Goal: Task Accomplishment & Management: Manage account settings

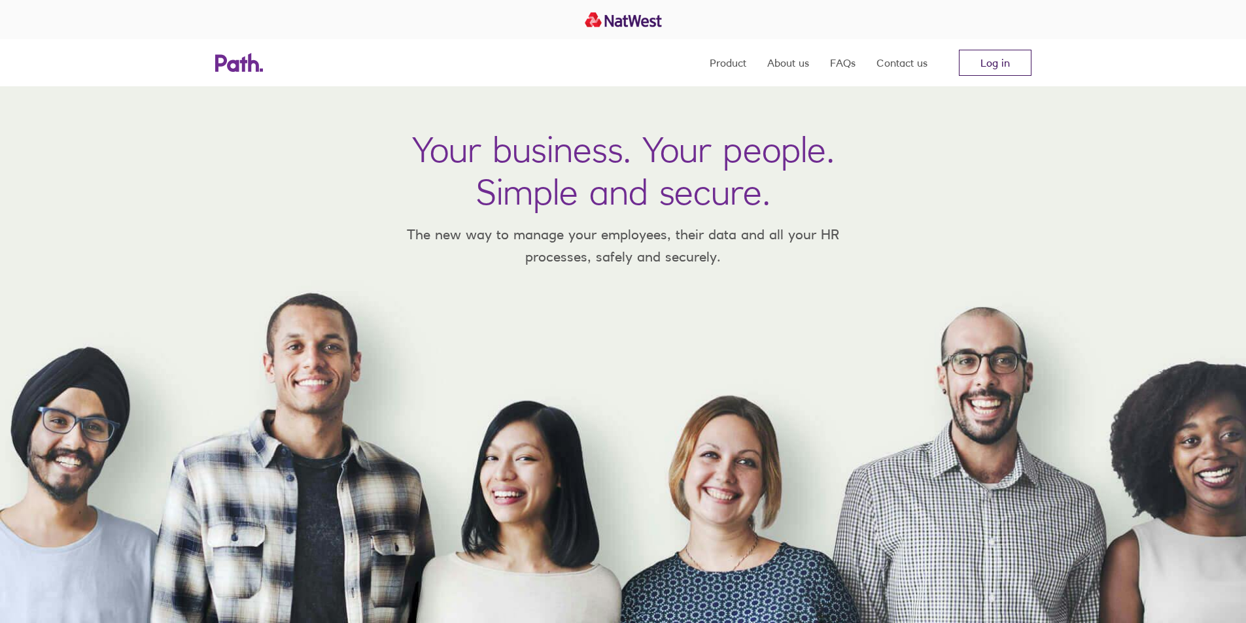
click at [986, 67] on link "Log in" at bounding box center [995, 63] width 73 height 26
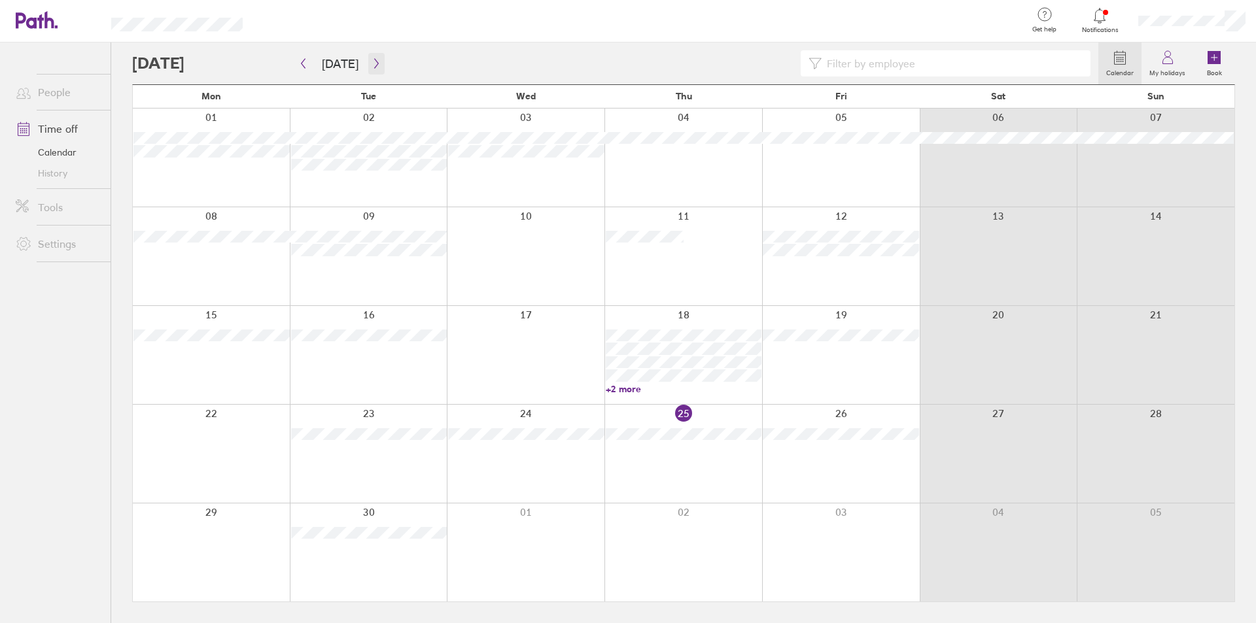
click at [377, 56] on button "button" at bounding box center [376, 64] width 16 height 22
click at [377, 64] on button "button" at bounding box center [376, 64] width 16 height 22
click at [368, 60] on button "button" at bounding box center [376, 64] width 16 height 22
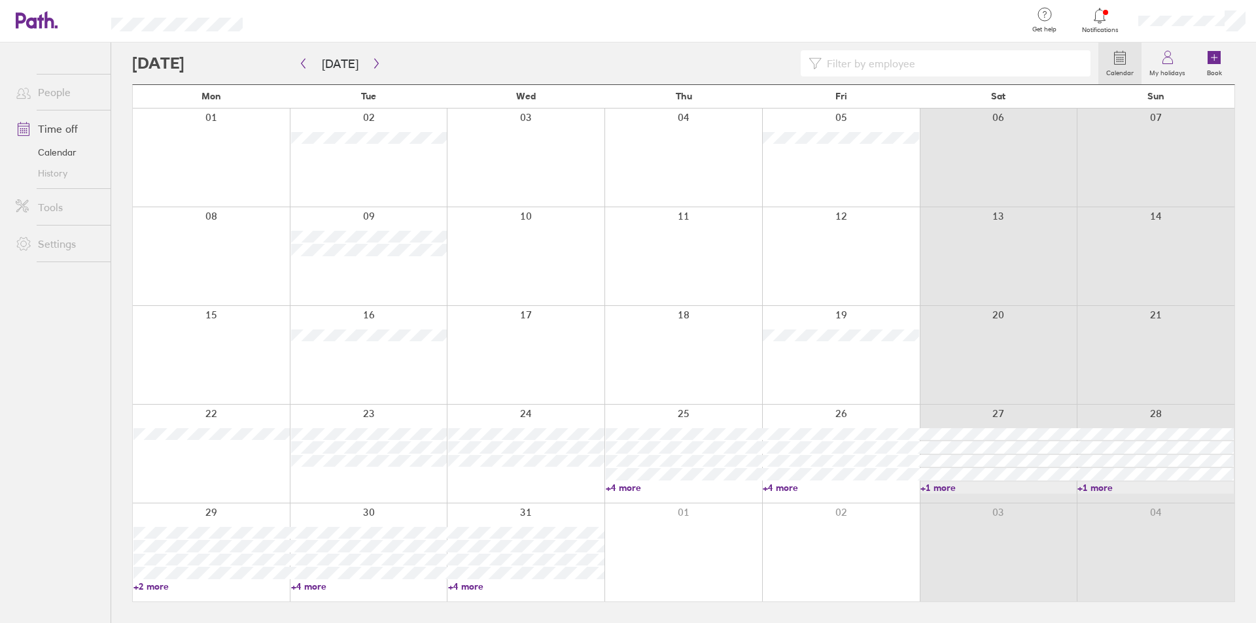
click at [314, 587] on link "+4 more" at bounding box center [369, 587] width 156 height 12
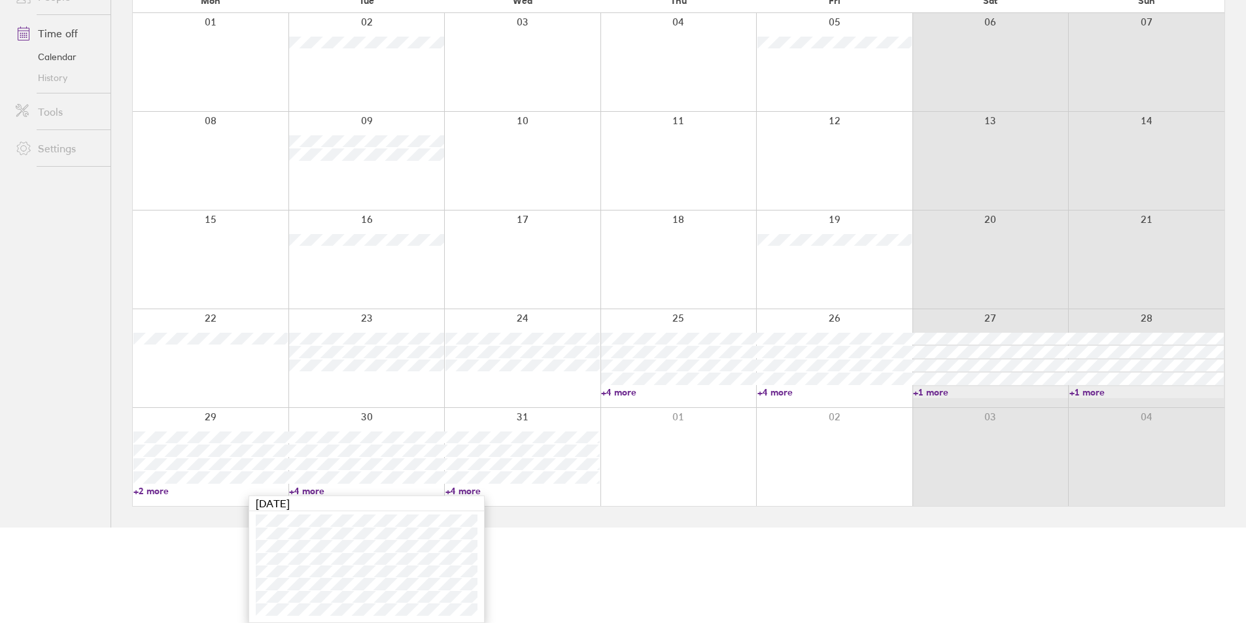
click at [160, 491] on link "+2 more" at bounding box center [210, 491] width 154 height 12
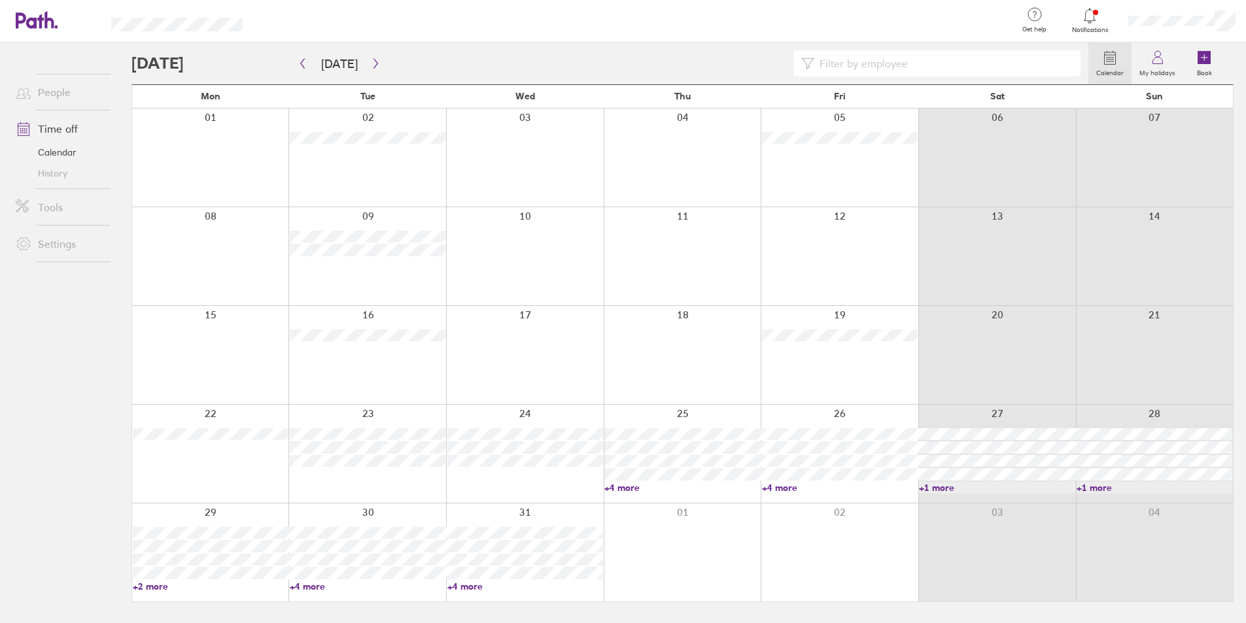
scroll to position [0, 0]
click at [147, 587] on link "+2 more" at bounding box center [211, 587] width 156 height 12
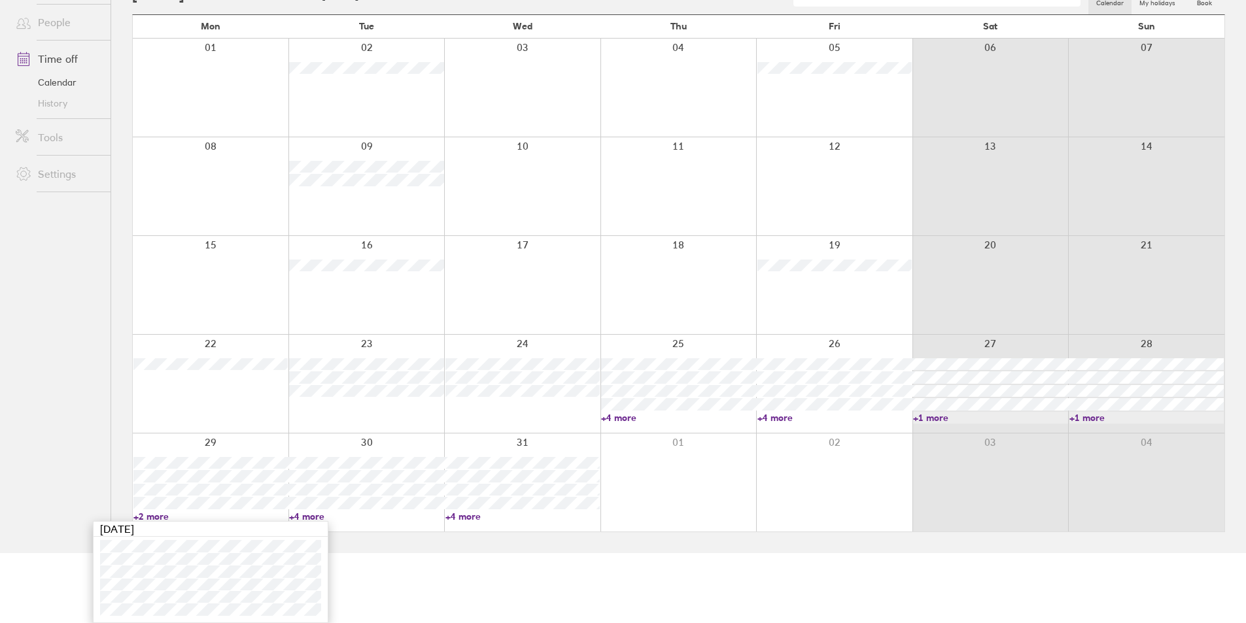
click at [457, 517] on link "+4 more" at bounding box center [522, 517] width 154 height 12
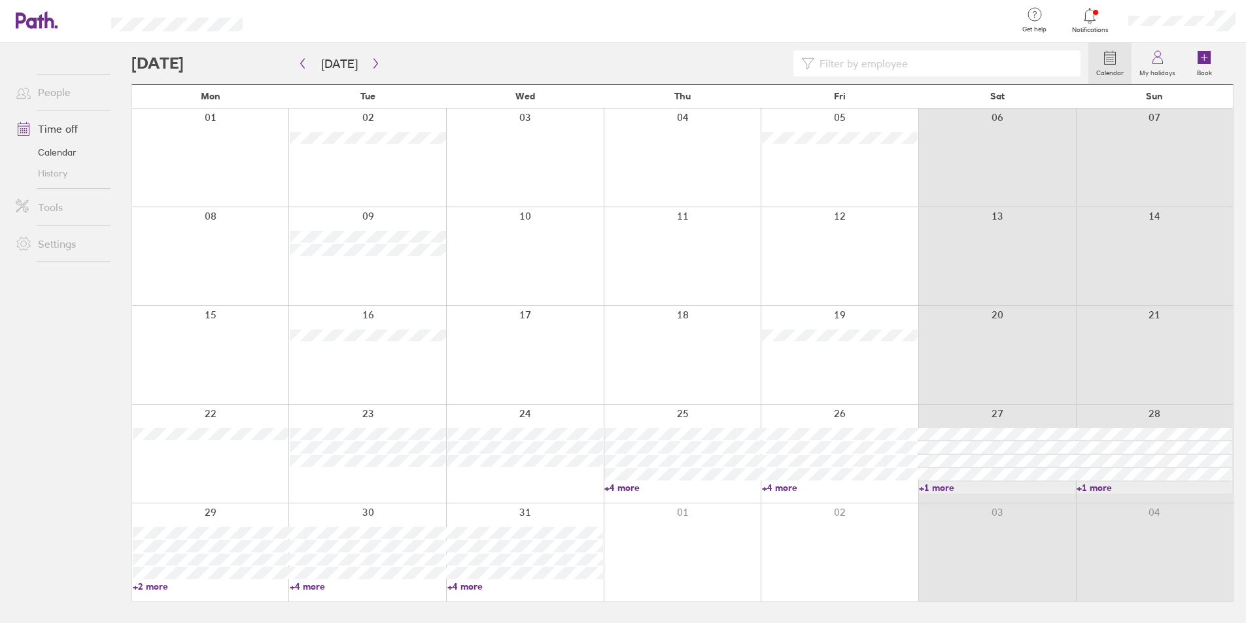
scroll to position [0, 0]
click at [457, 587] on link "+4 more" at bounding box center [526, 587] width 156 height 12
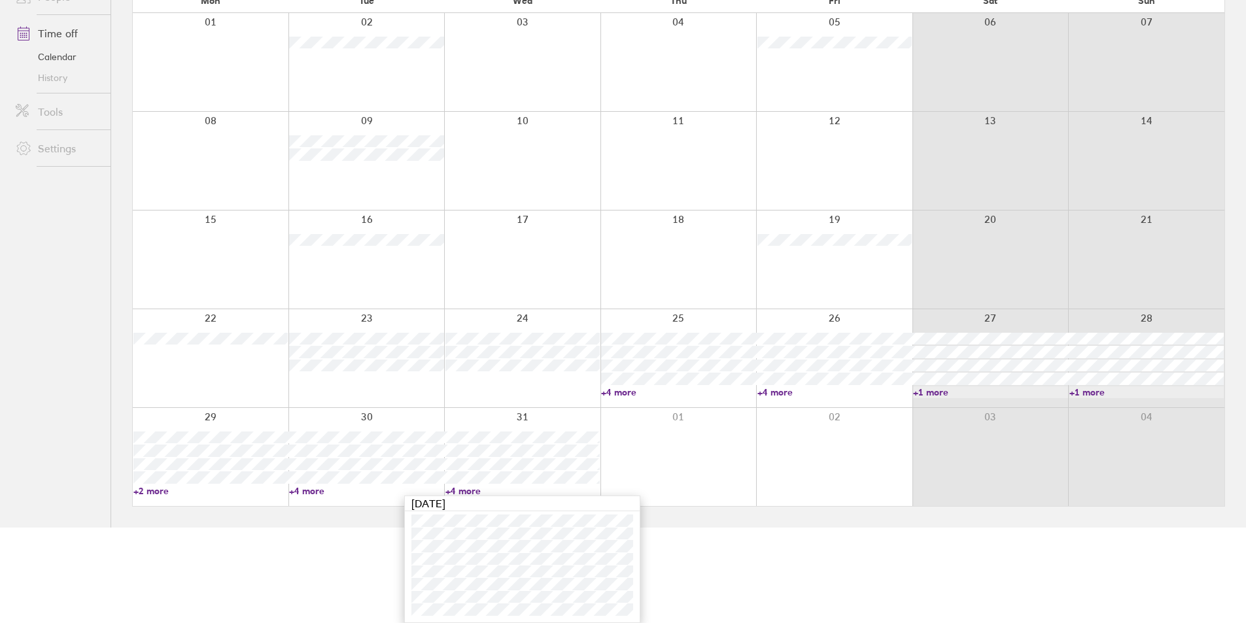
click at [698, 528] on html "Get help FAQs Contact us Notifications My profile Sign out People Time off Cale…" at bounding box center [623, 216] width 1246 height 623
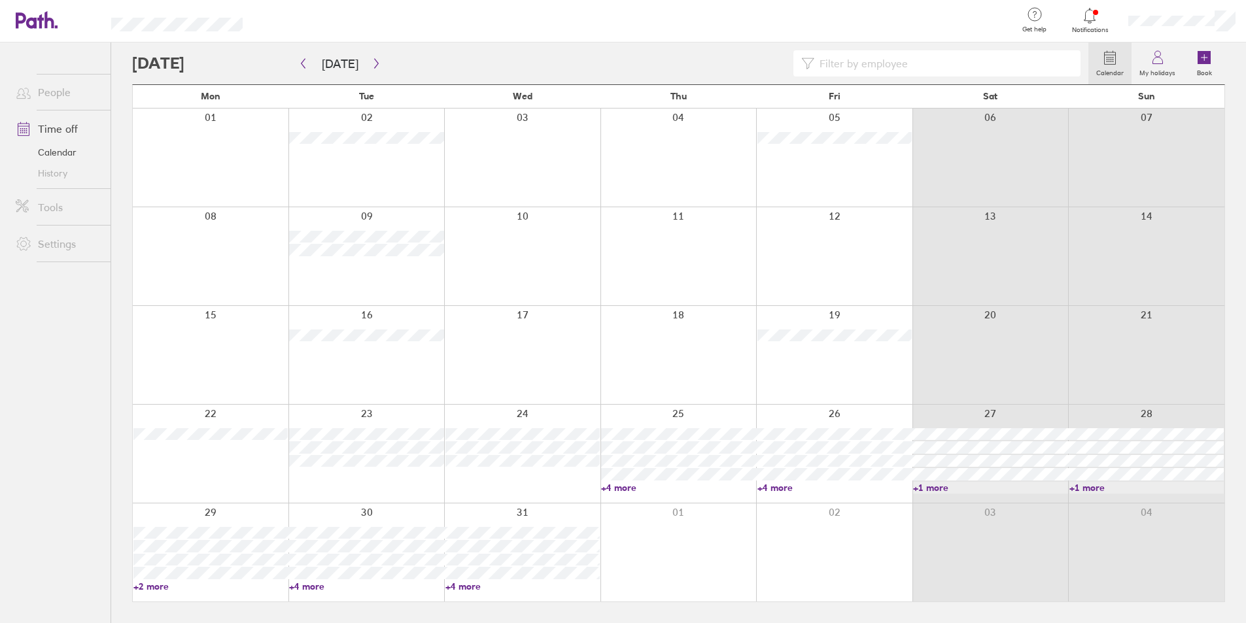
scroll to position [0, 0]
click at [464, 587] on link "+4 more" at bounding box center [526, 587] width 156 height 12
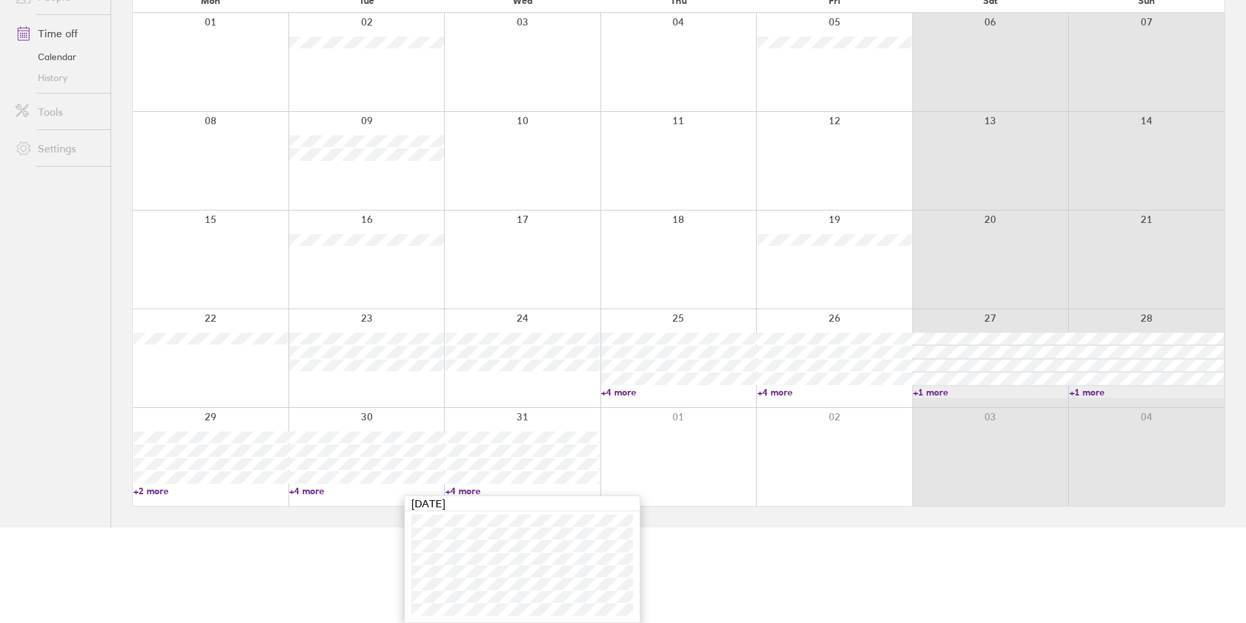
click at [746, 528] on html "Get help FAQs Contact us Notifications My profile Sign out People Time off Cale…" at bounding box center [623, 216] width 1246 height 623
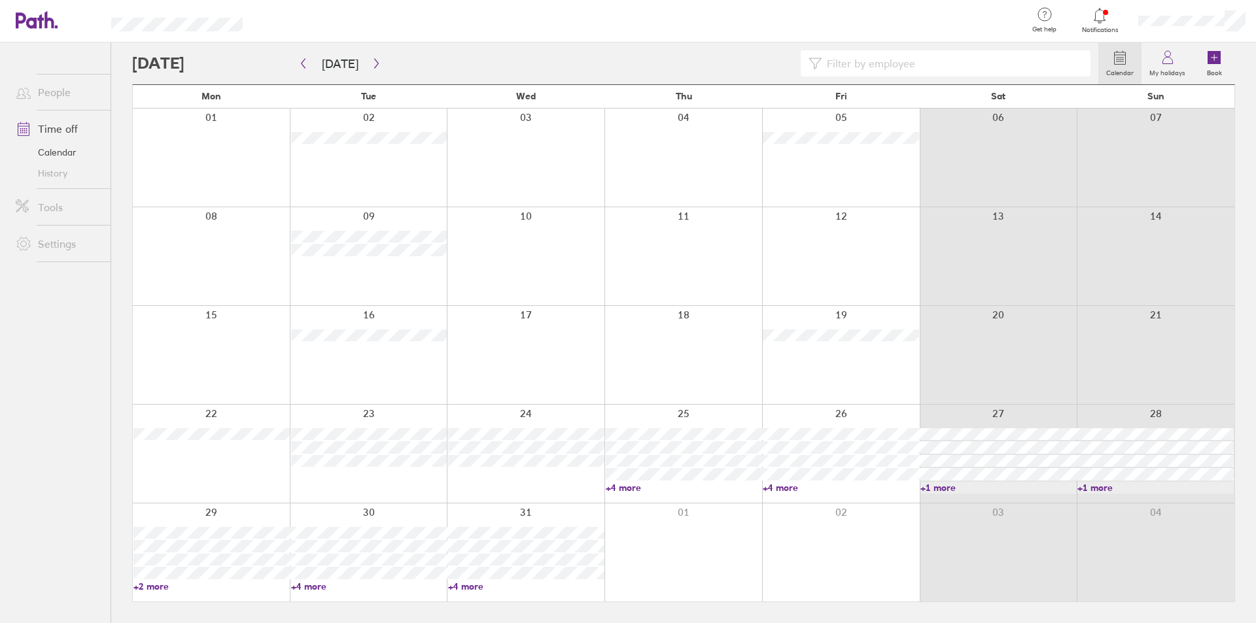
click at [468, 585] on link "+4 more" at bounding box center [526, 587] width 156 height 12
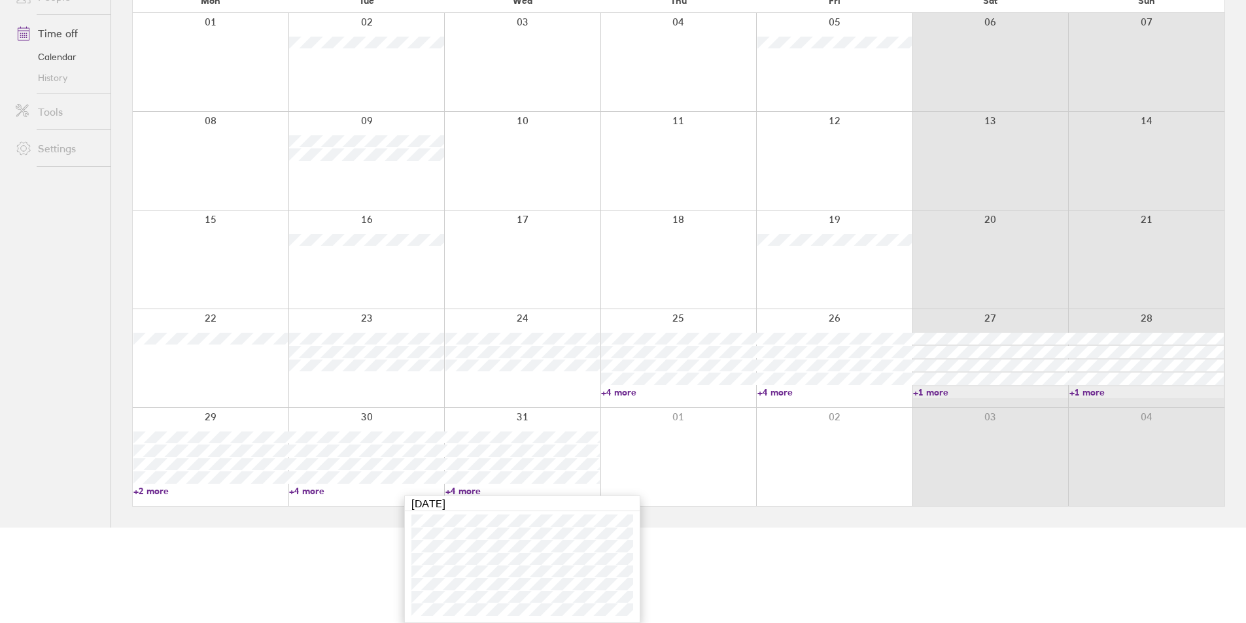
click at [788, 528] on html "Get help FAQs Contact us Notifications My profile Sign out People Time off Cale…" at bounding box center [623, 216] width 1246 height 623
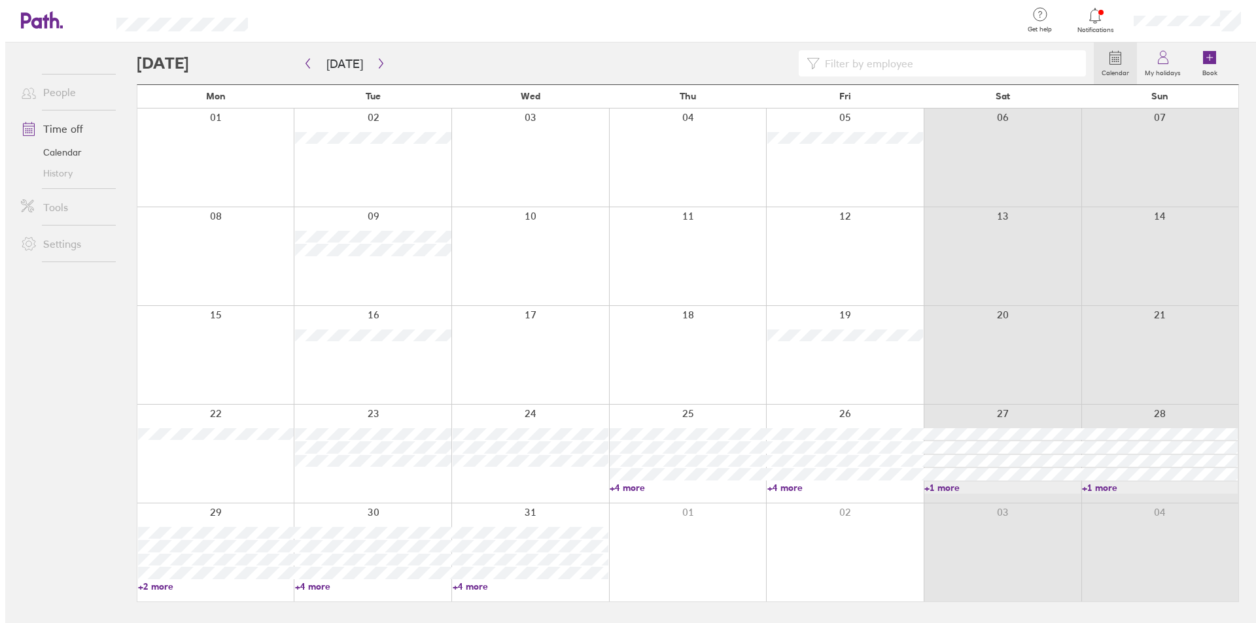
scroll to position [0, 0]
click at [838, 159] on div at bounding box center [841, 158] width 158 height 98
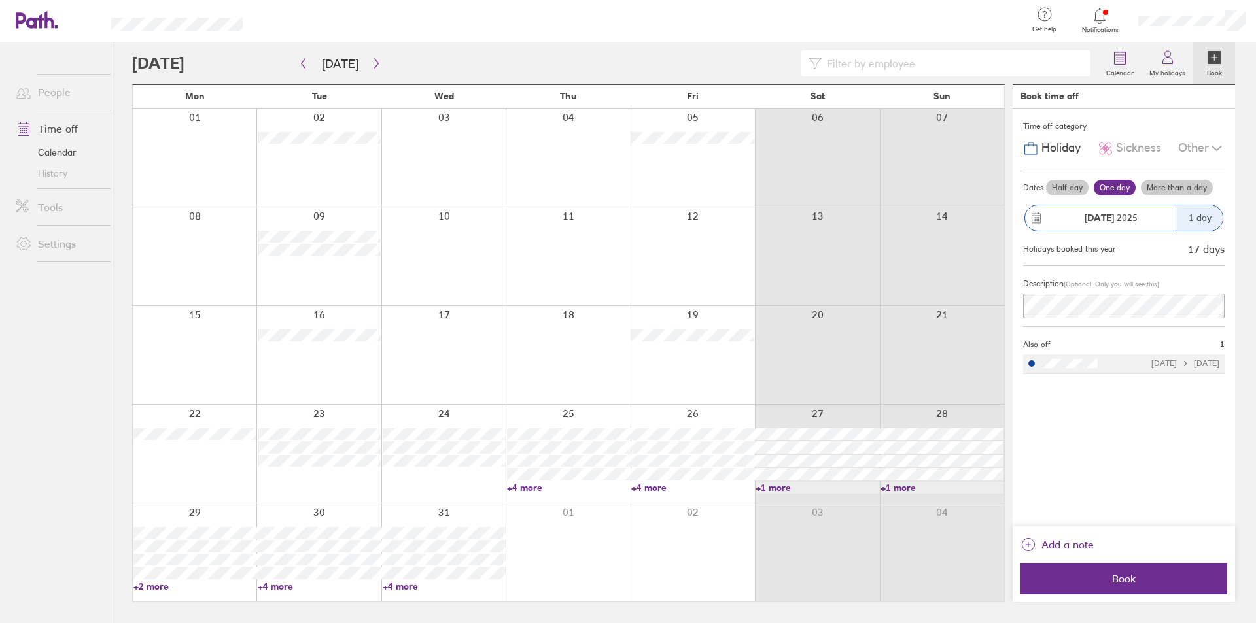
click at [687, 172] on div at bounding box center [692, 158] width 124 height 98
click at [1131, 576] on span "Book" at bounding box center [1123, 579] width 188 height 12
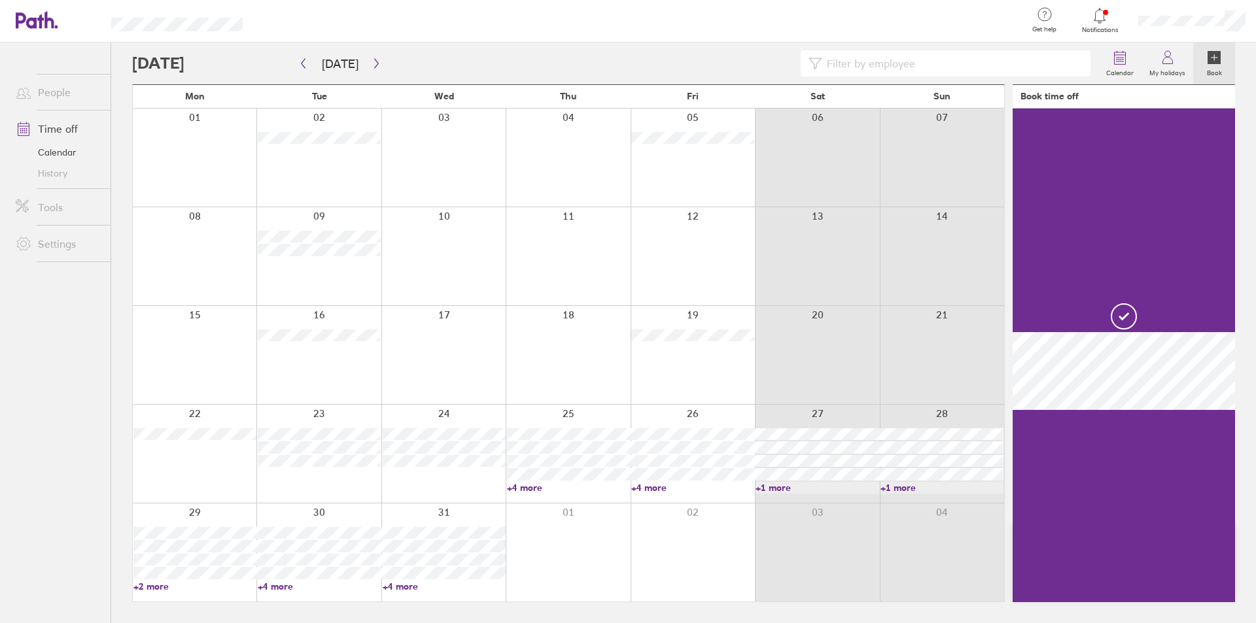
click at [213, 258] on div at bounding box center [195, 256] width 124 height 98
click at [188, 213] on div at bounding box center [195, 256] width 124 height 98
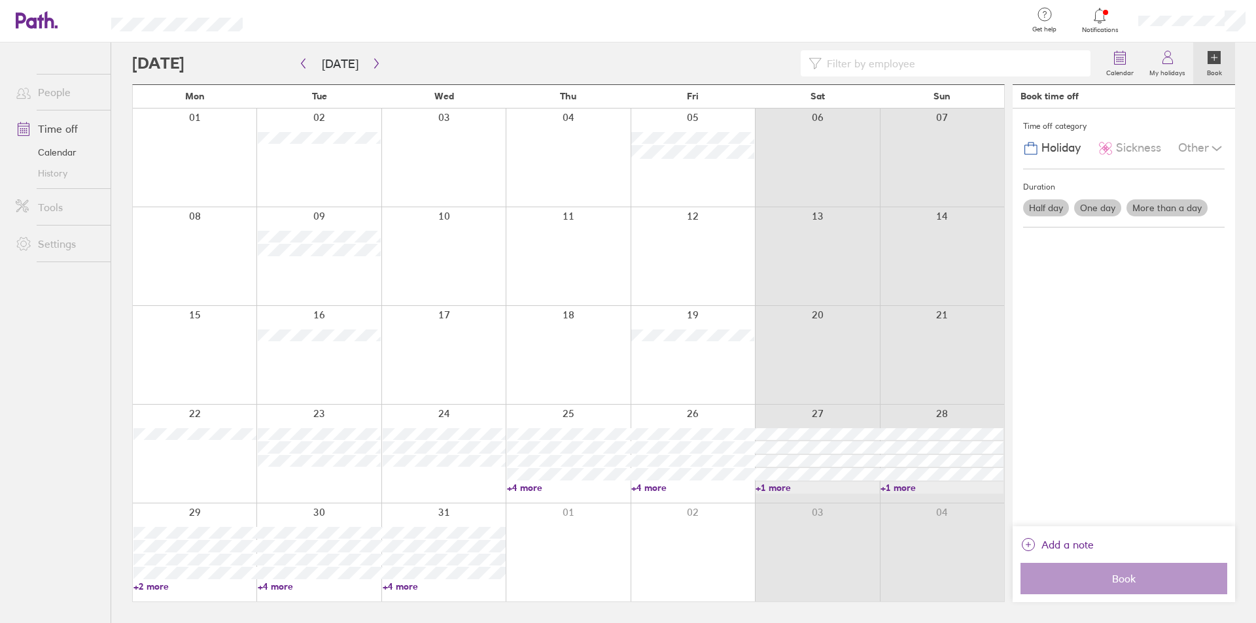
click at [205, 261] on div at bounding box center [195, 256] width 124 height 98
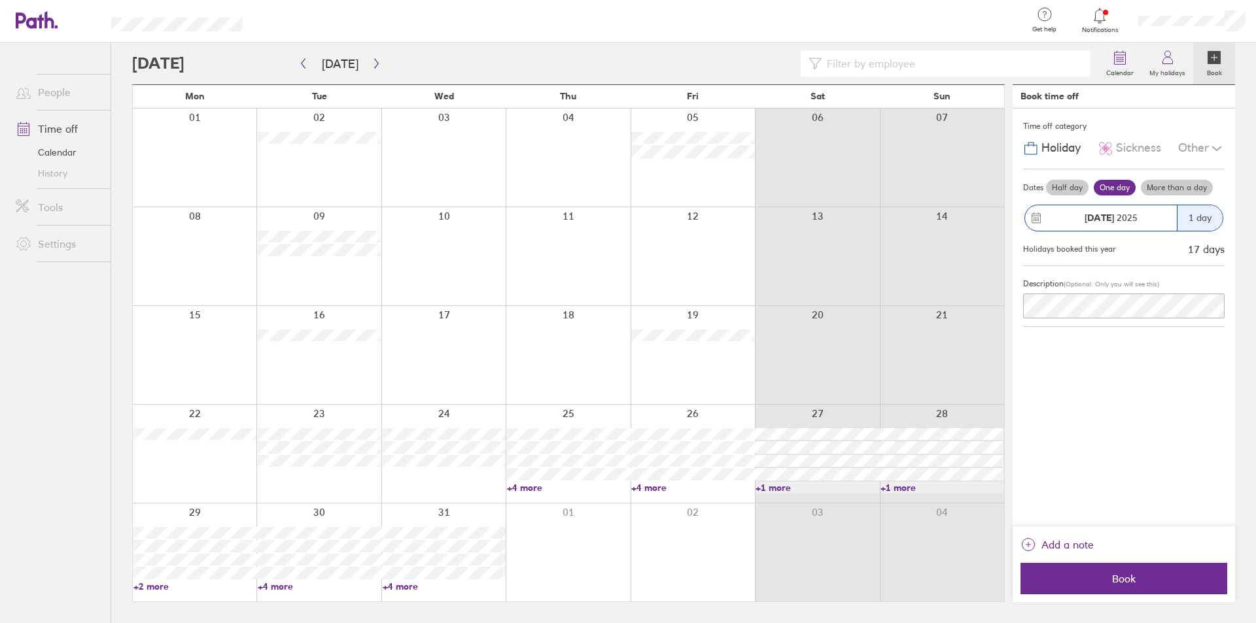
click at [190, 211] on div at bounding box center [195, 256] width 124 height 98
click at [1141, 577] on span "Book" at bounding box center [1123, 579] width 188 height 12
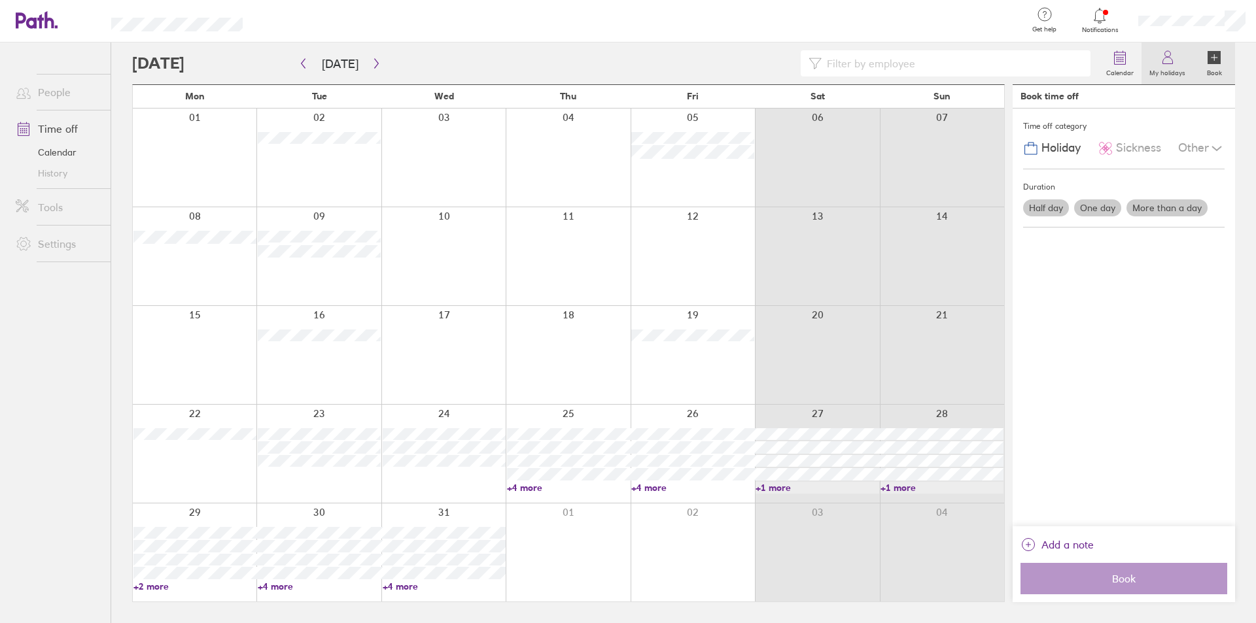
click at [1169, 63] on icon at bounding box center [1168, 58] width 16 height 16
